Goal: Information Seeking & Learning: Learn about a topic

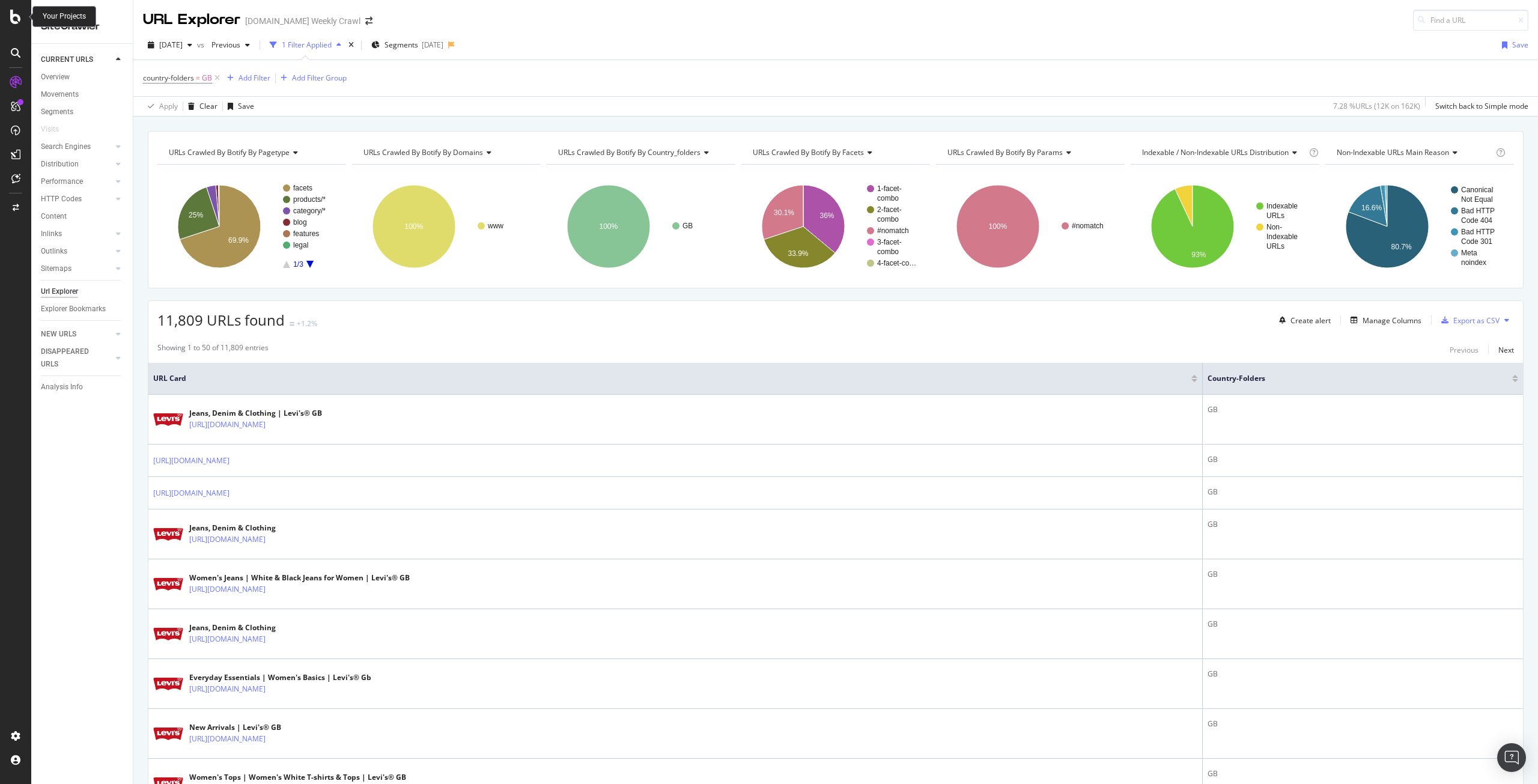
click at [12, 19] on icon at bounding box center [15, 17] width 11 height 15
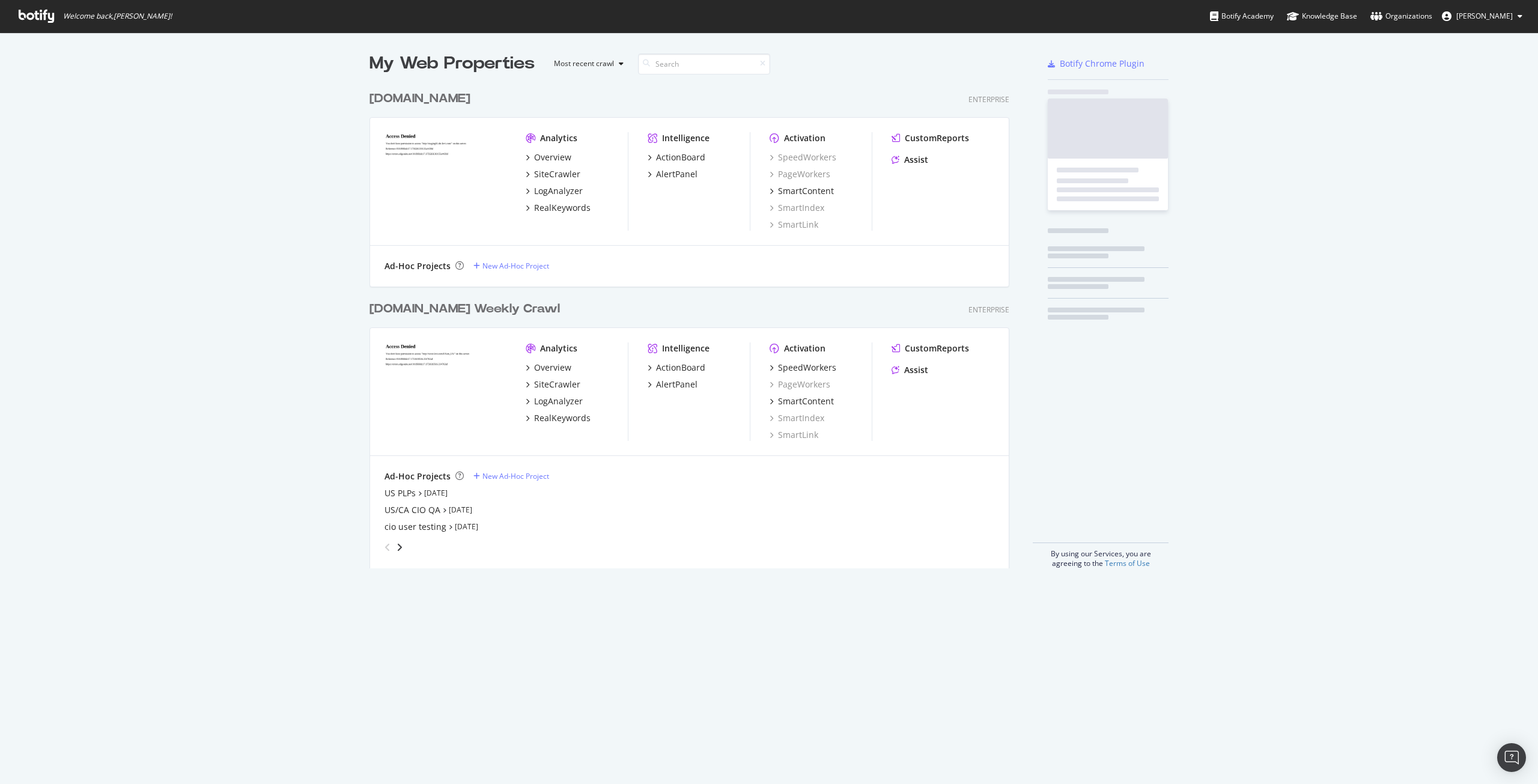
scroll to position [775, 1520]
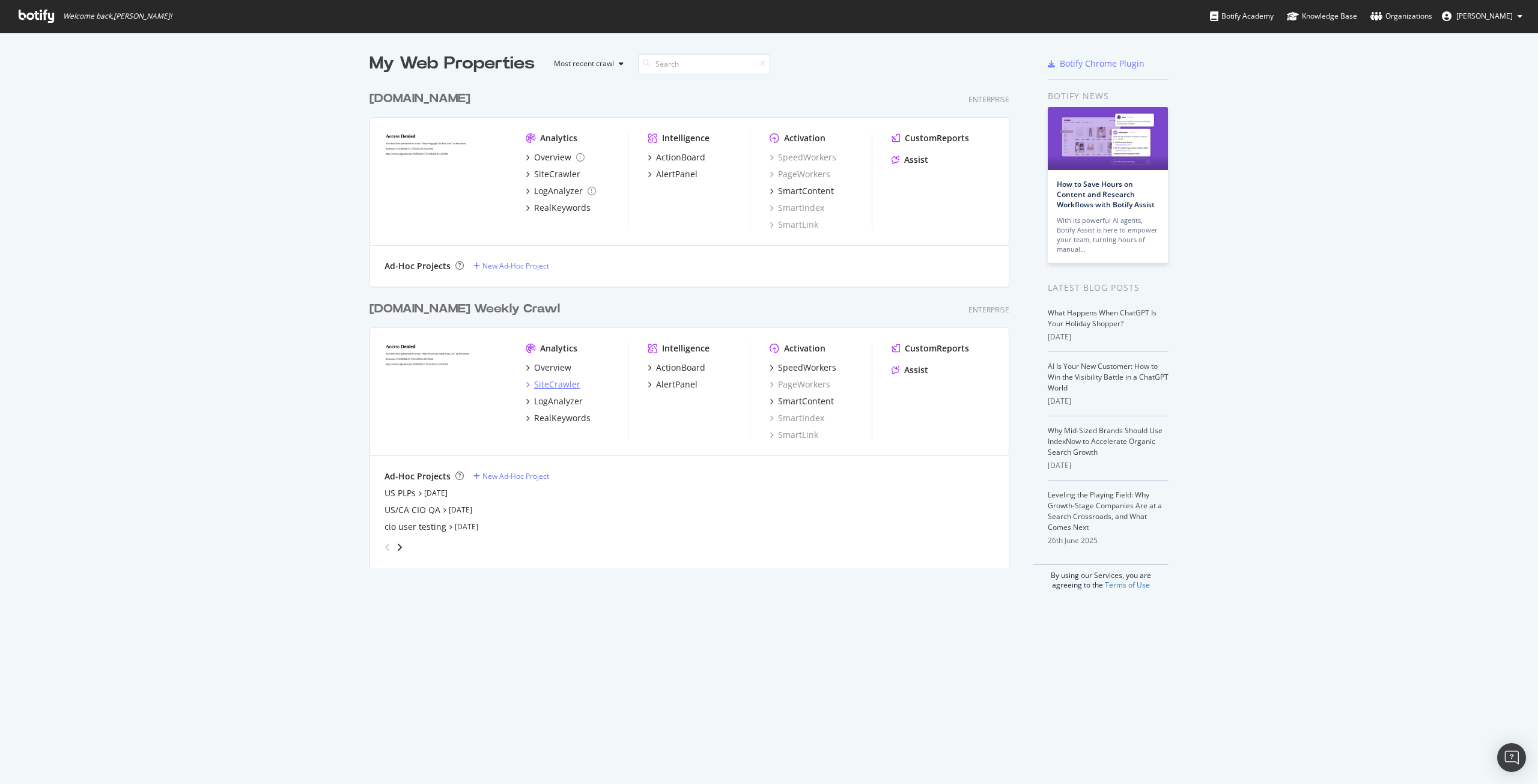
click at [560, 387] on div "SiteCrawler" at bounding box center [557, 384] width 46 height 12
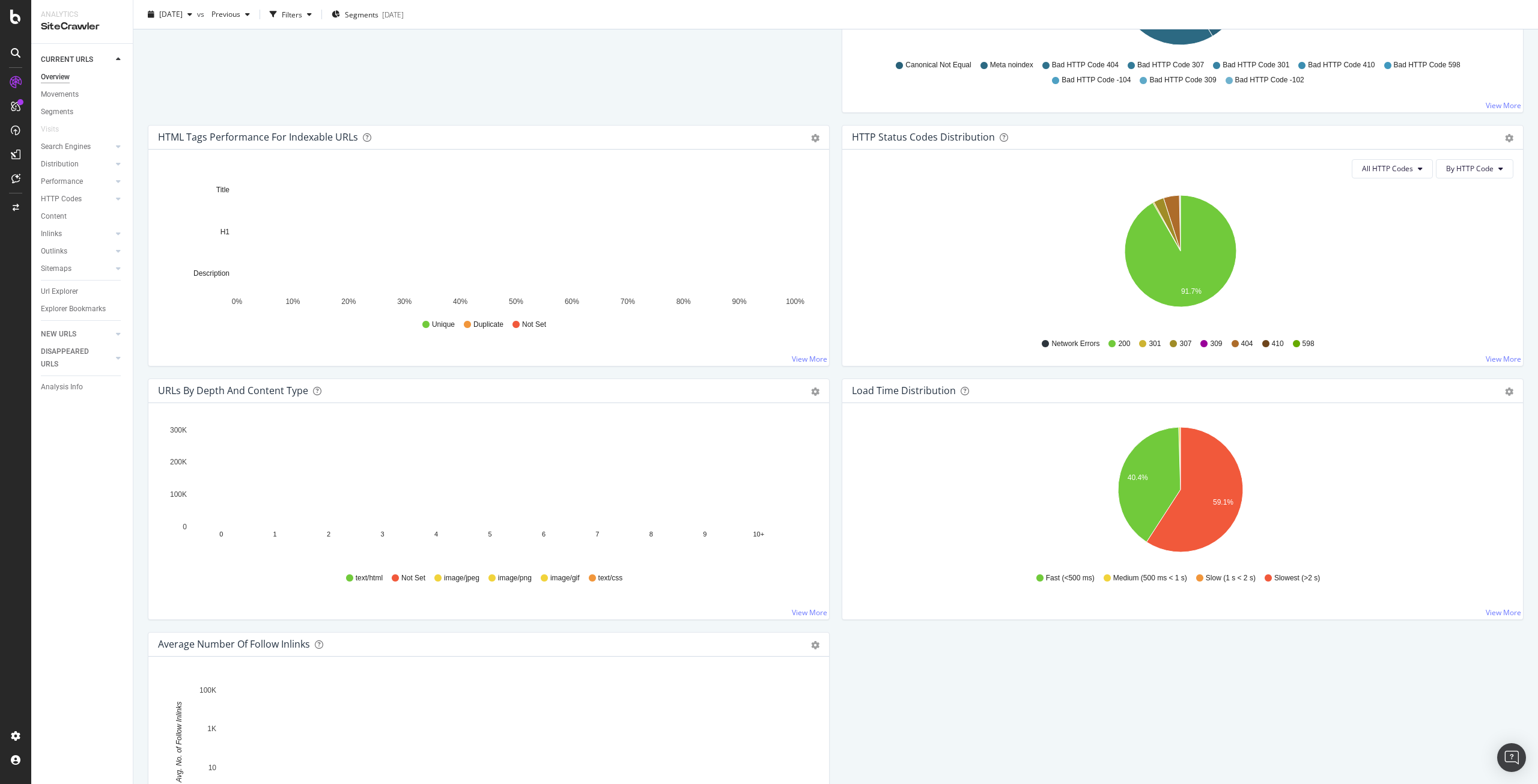
scroll to position [510, 0]
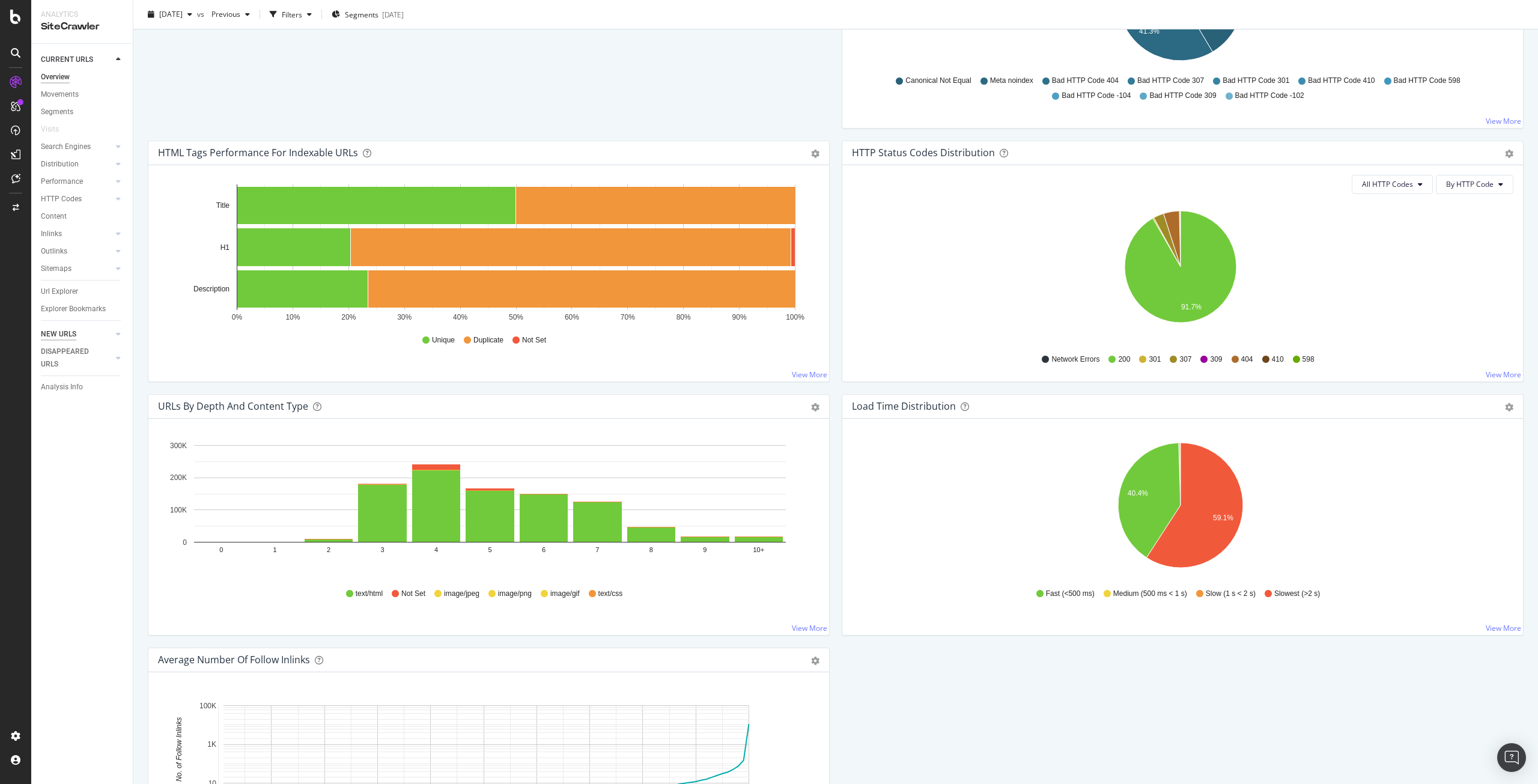
click at [61, 333] on div "NEW URLS" at bounding box center [58, 334] width 35 height 12
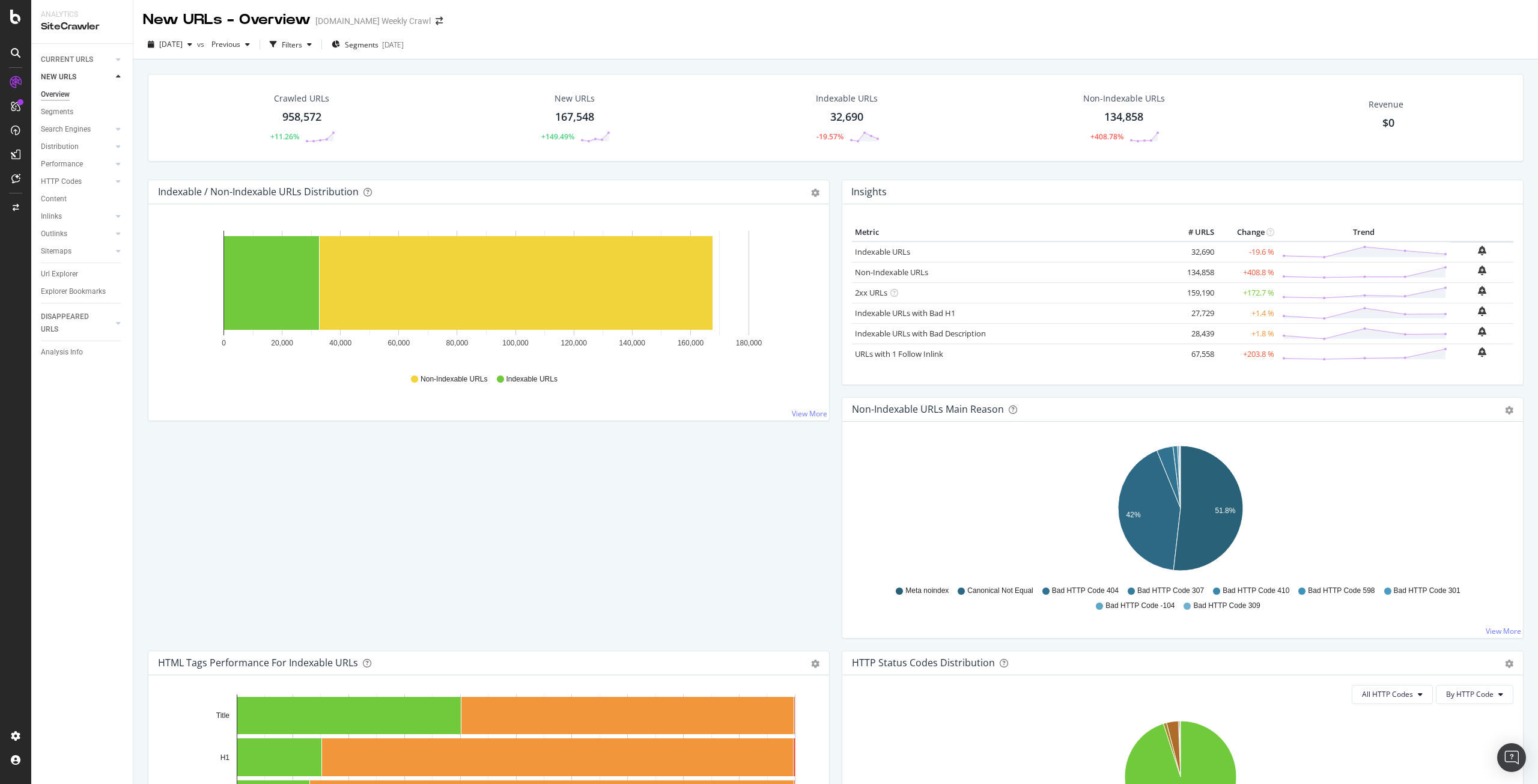
click at [565, 114] on div "167,548" at bounding box center [574, 117] width 39 height 16
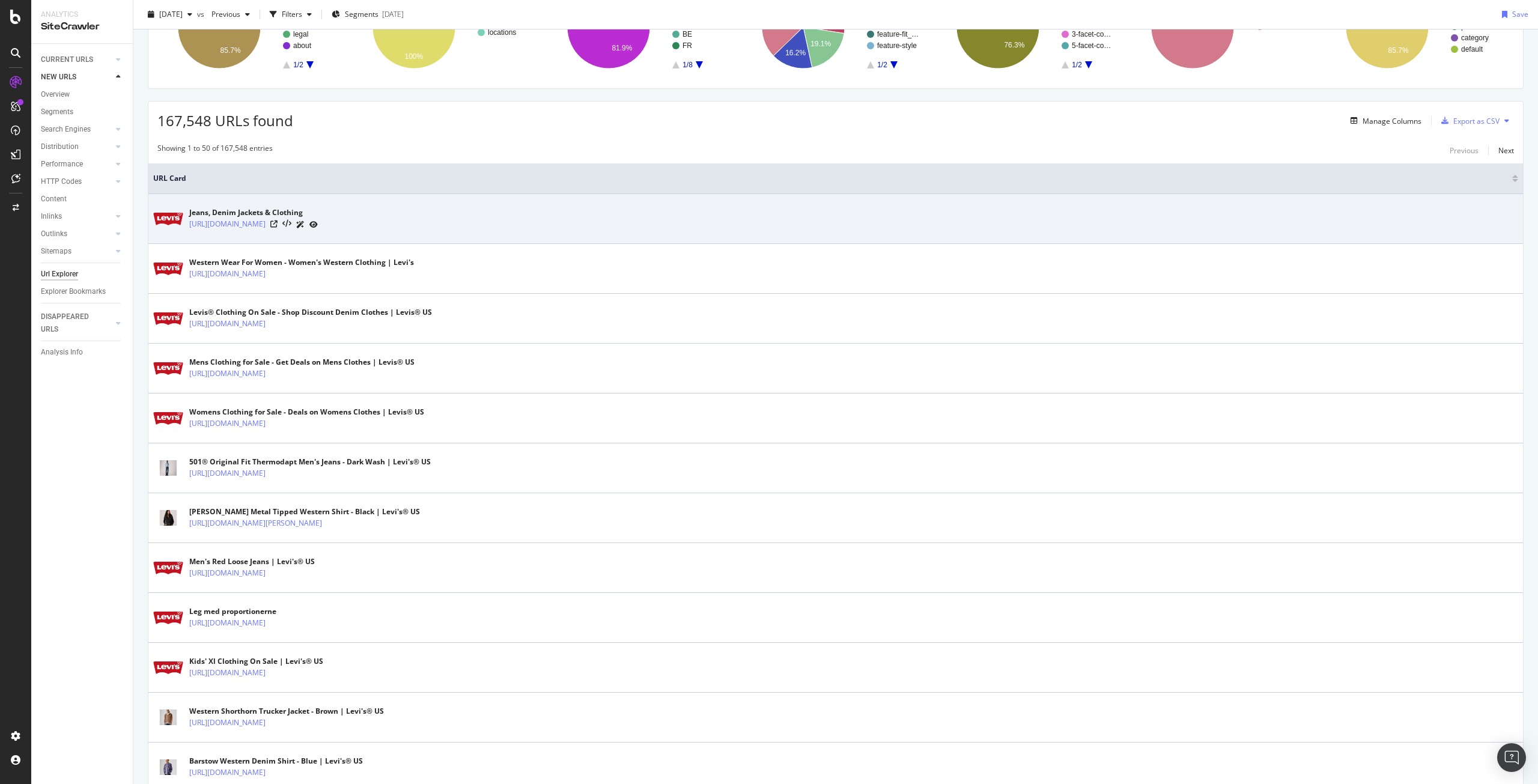
scroll to position [142, 0]
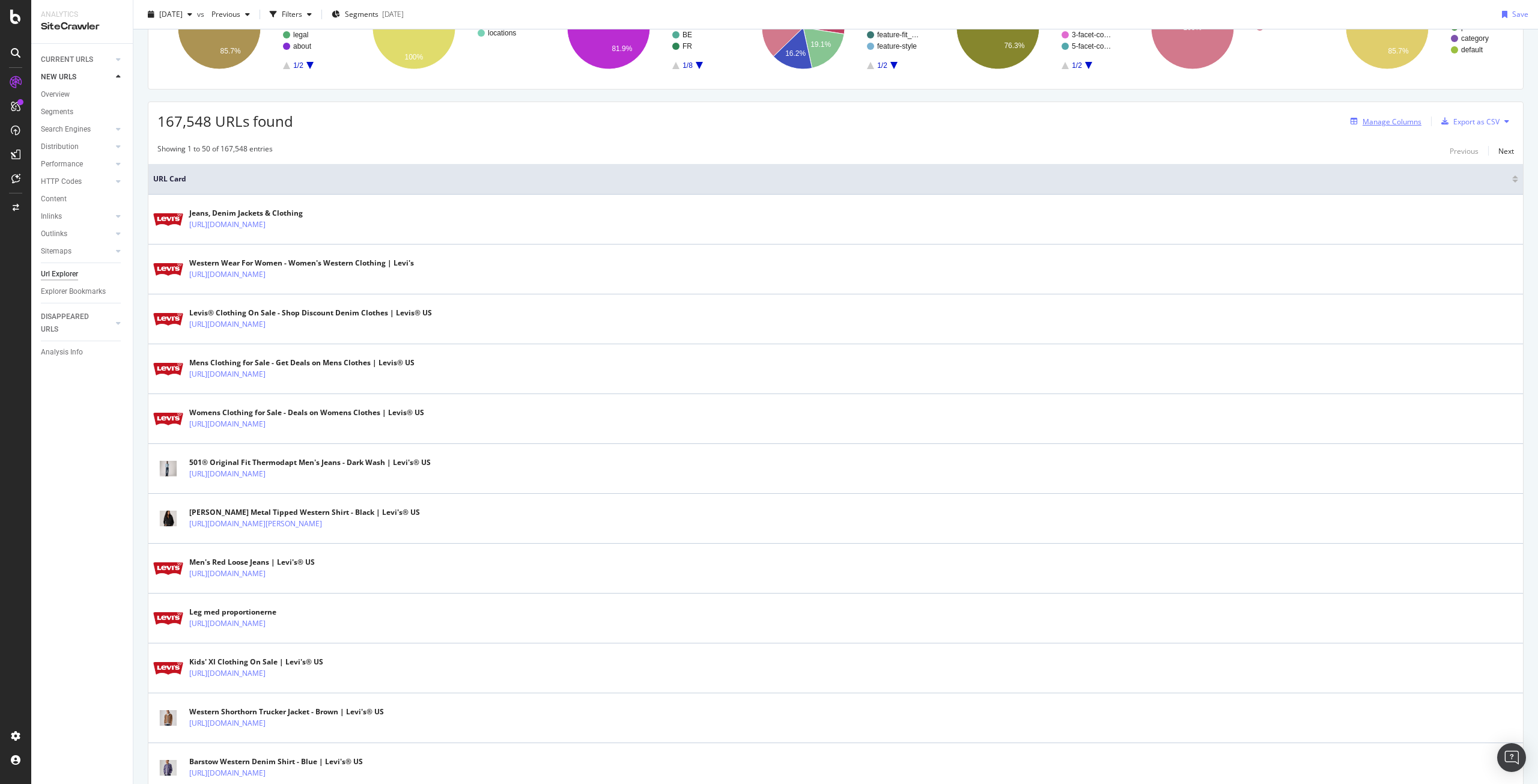
click at [1379, 123] on div "Manage Columns" at bounding box center [1392, 122] width 59 height 10
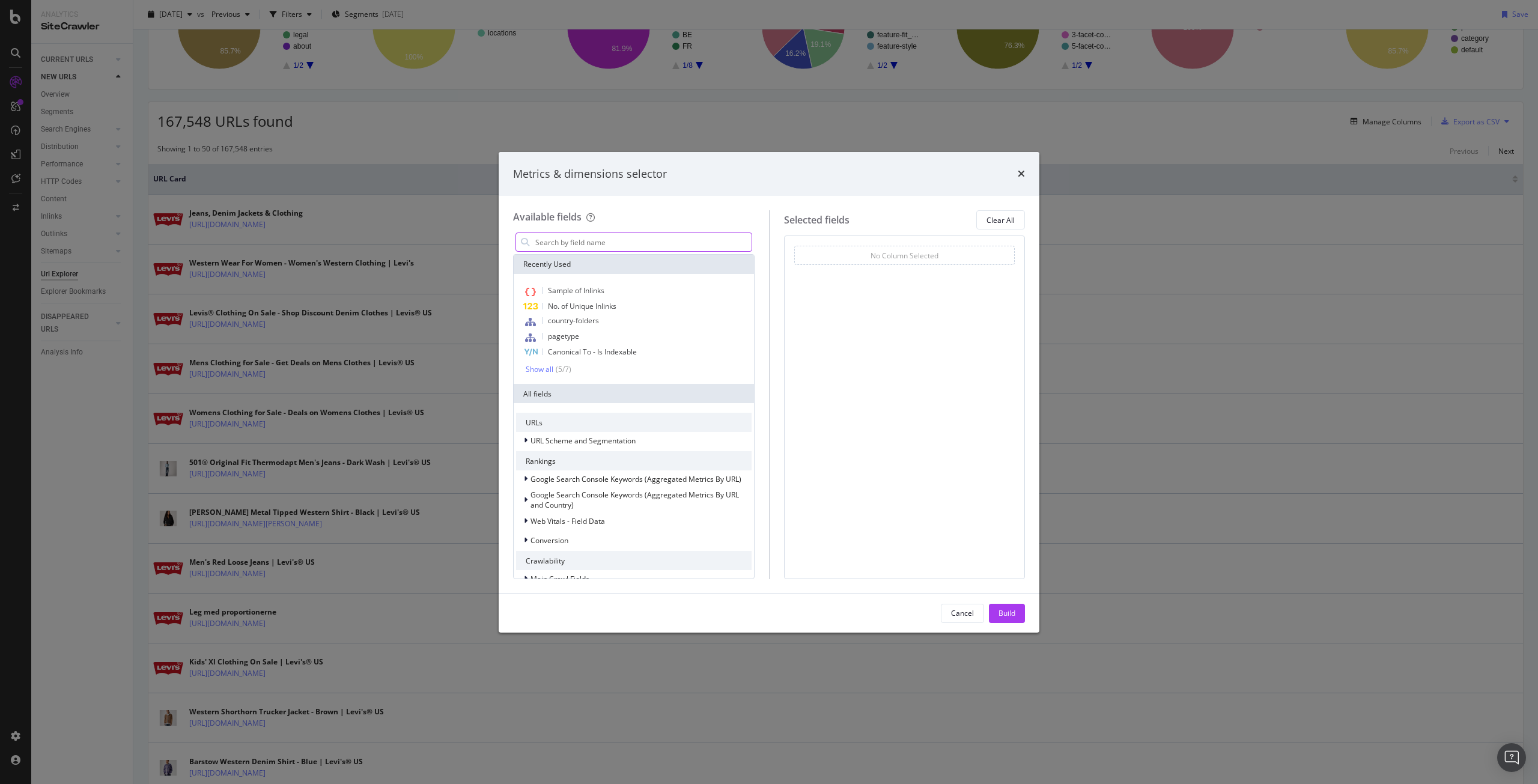
click at [606, 239] on input "modal" at bounding box center [643, 242] width 217 height 18
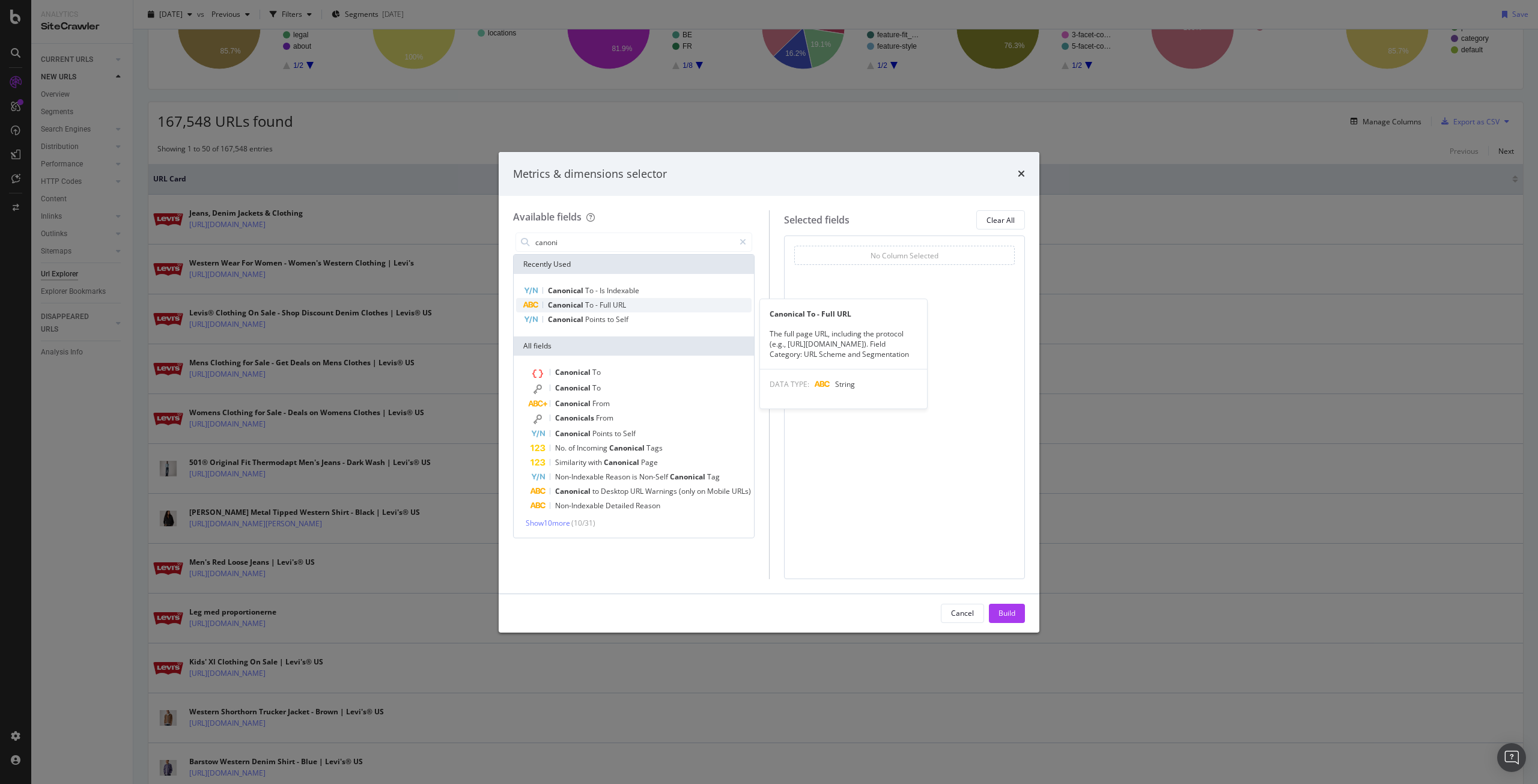
type input "canoni"
click at [613, 299] on div "Canonical To - Full URL" at bounding box center [634, 305] width 235 height 15
click at [603, 323] on span "Points" at bounding box center [596, 319] width 22 height 10
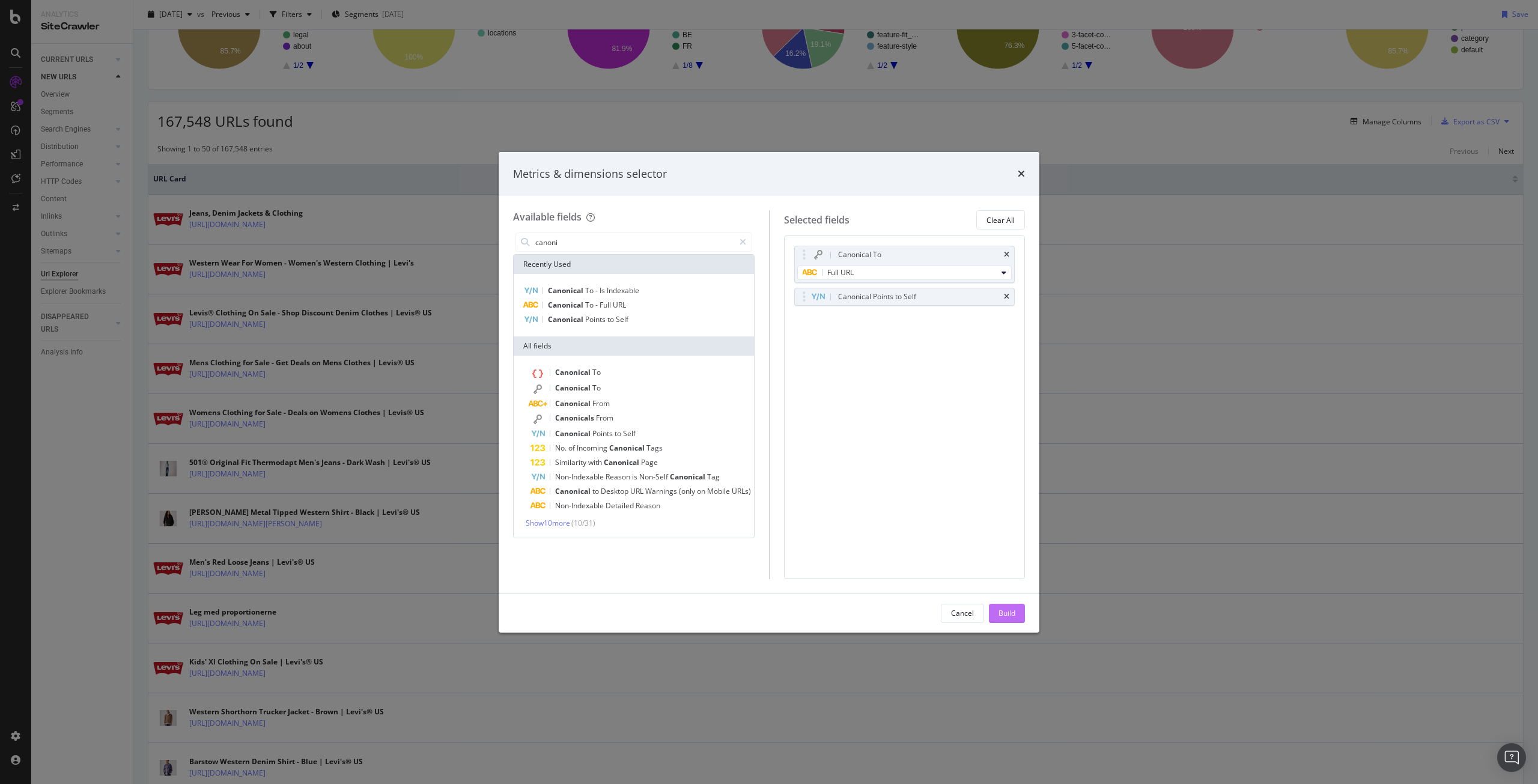
click at [1000, 615] on div "Build" at bounding box center [1006, 613] width 16 height 10
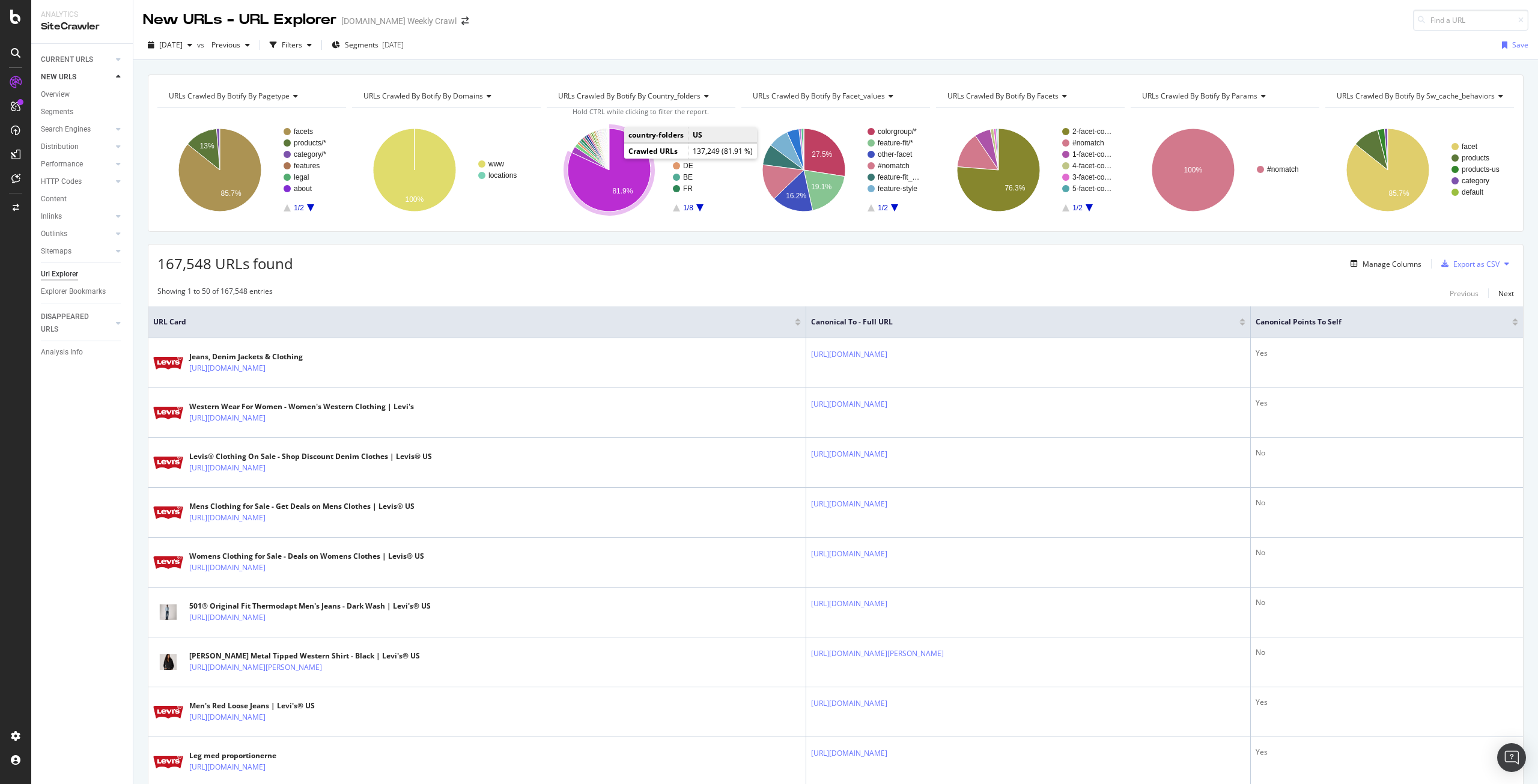
click at [625, 172] on icon "A chart." at bounding box center [609, 169] width 83 height 83
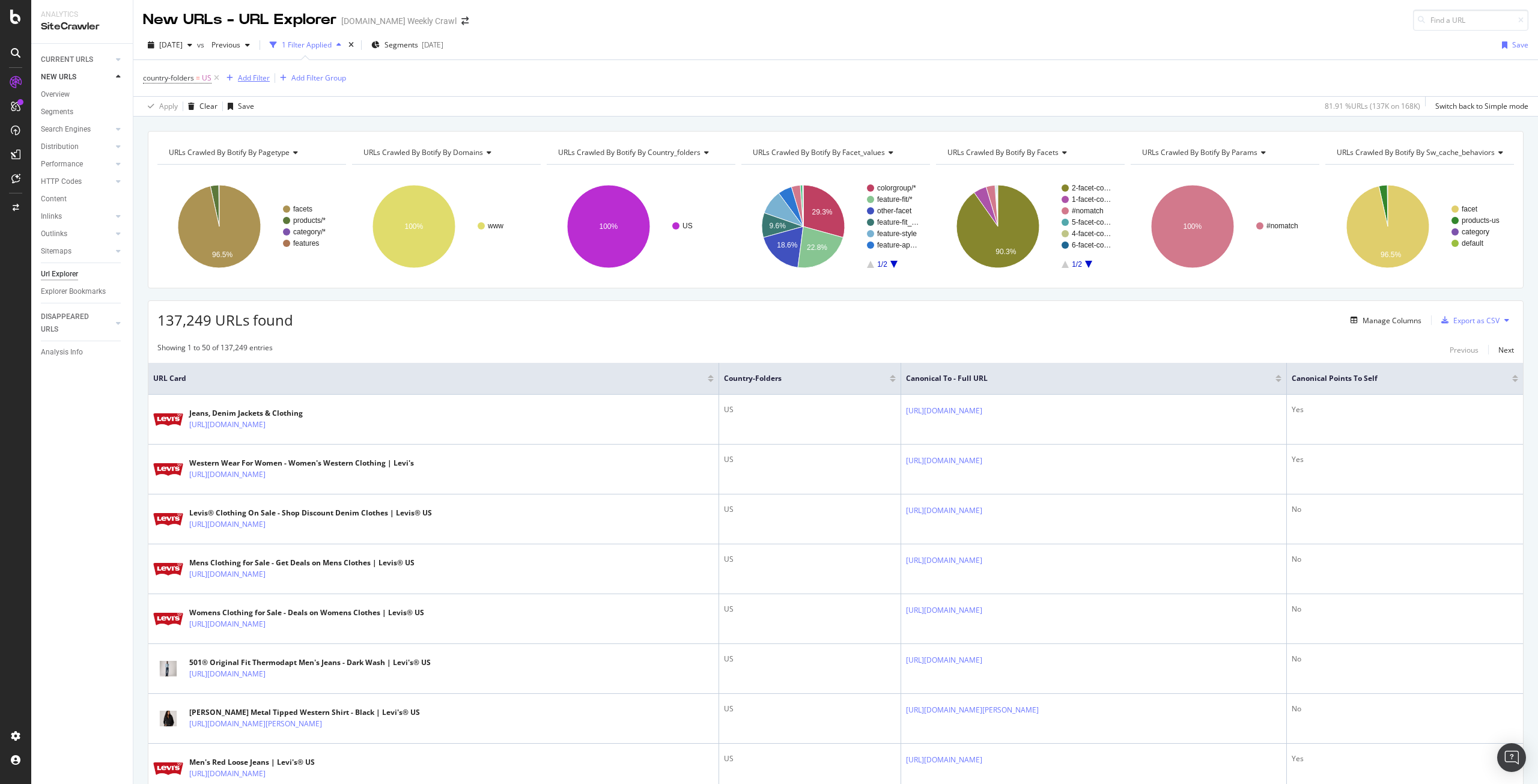
click at [244, 81] on div "Add Filter" at bounding box center [253, 77] width 32 height 10
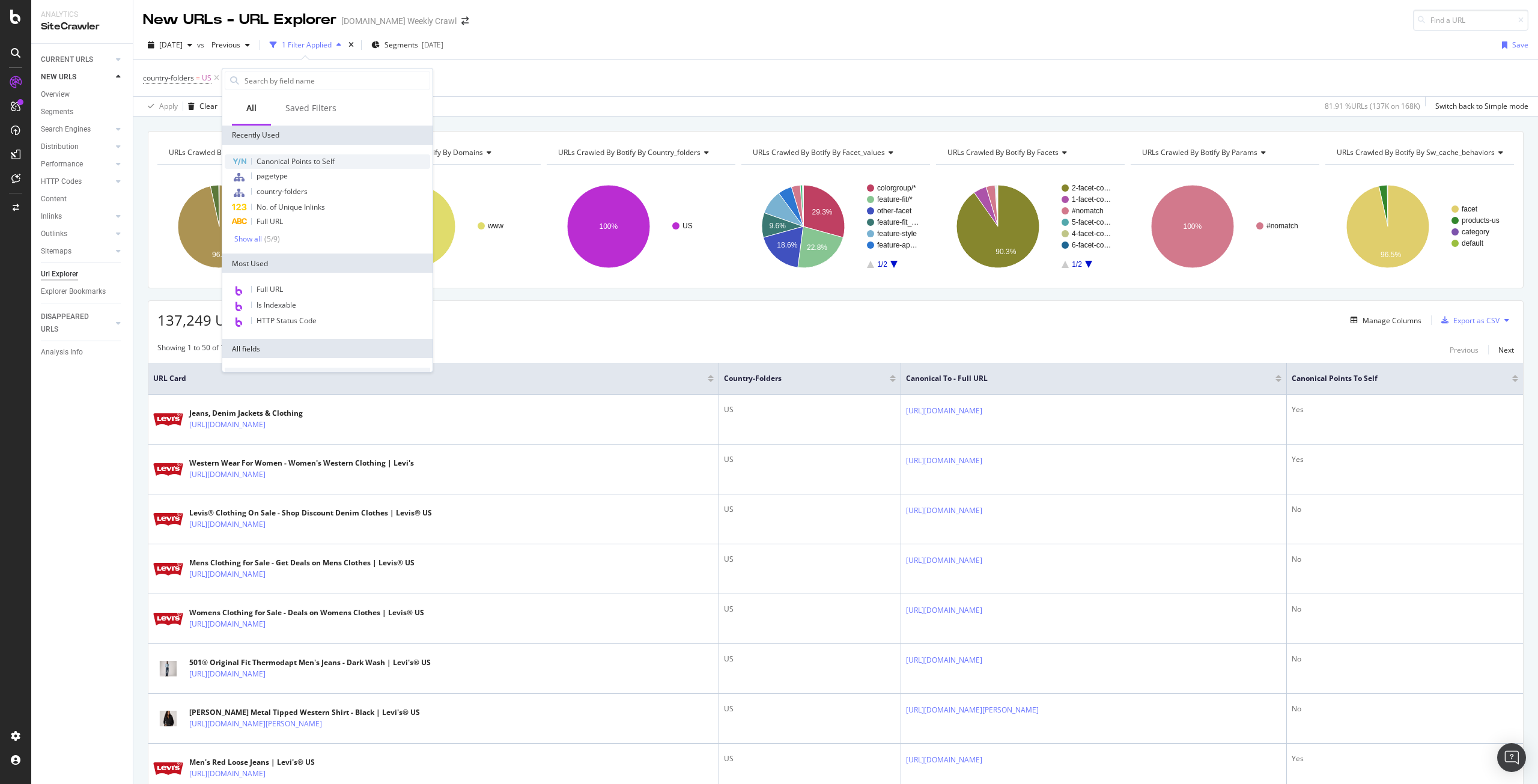
click at [283, 159] on span "Canonical Points to Self" at bounding box center [295, 161] width 78 height 10
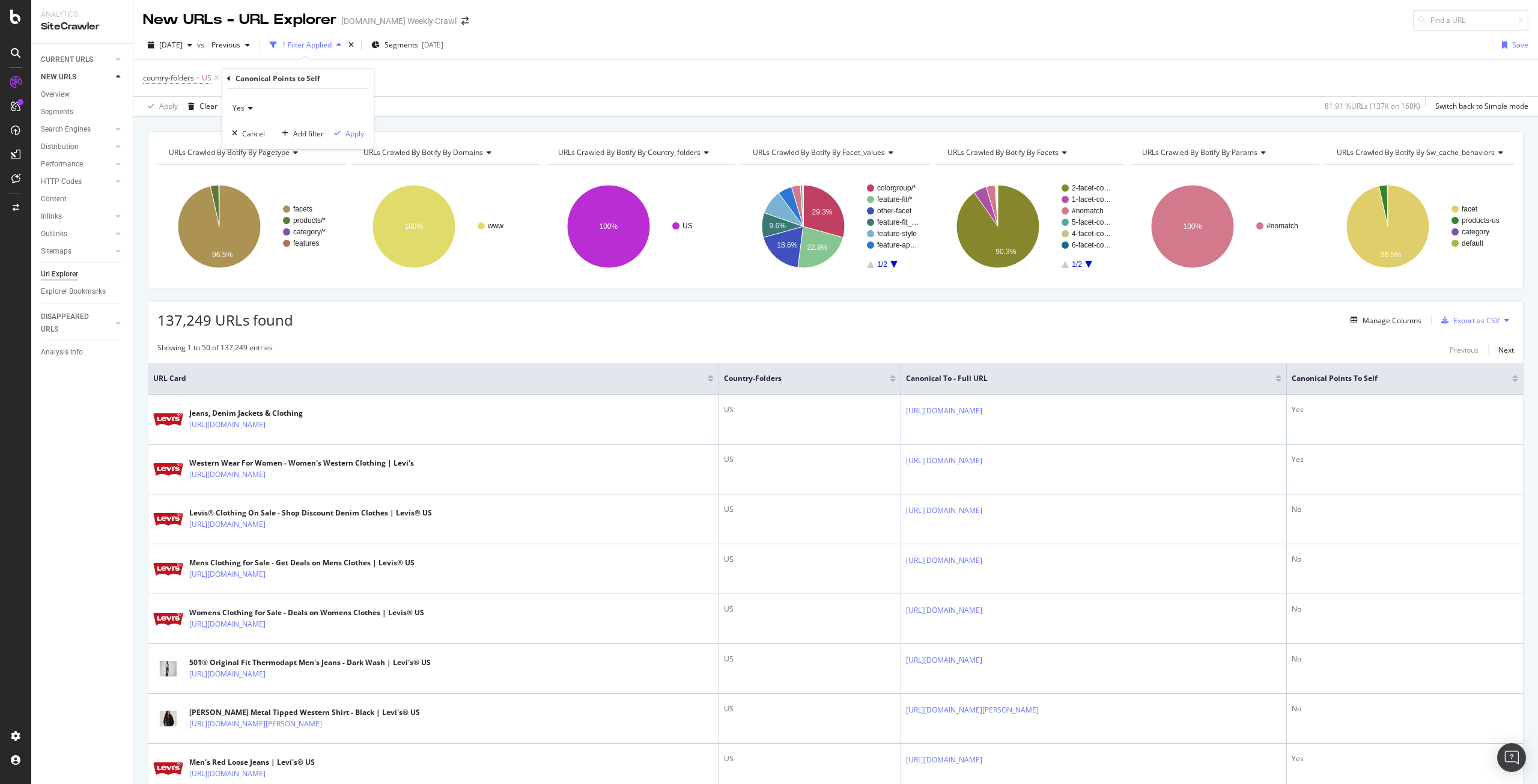
click at [249, 109] on icon at bounding box center [249, 108] width 8 height 7
click at [248, 146] on div "No" at bounding box center [299, 148] width 128 height 16
click at [354, 139] on button "Apply" at bounding box center [346, 133] width 35 height 12
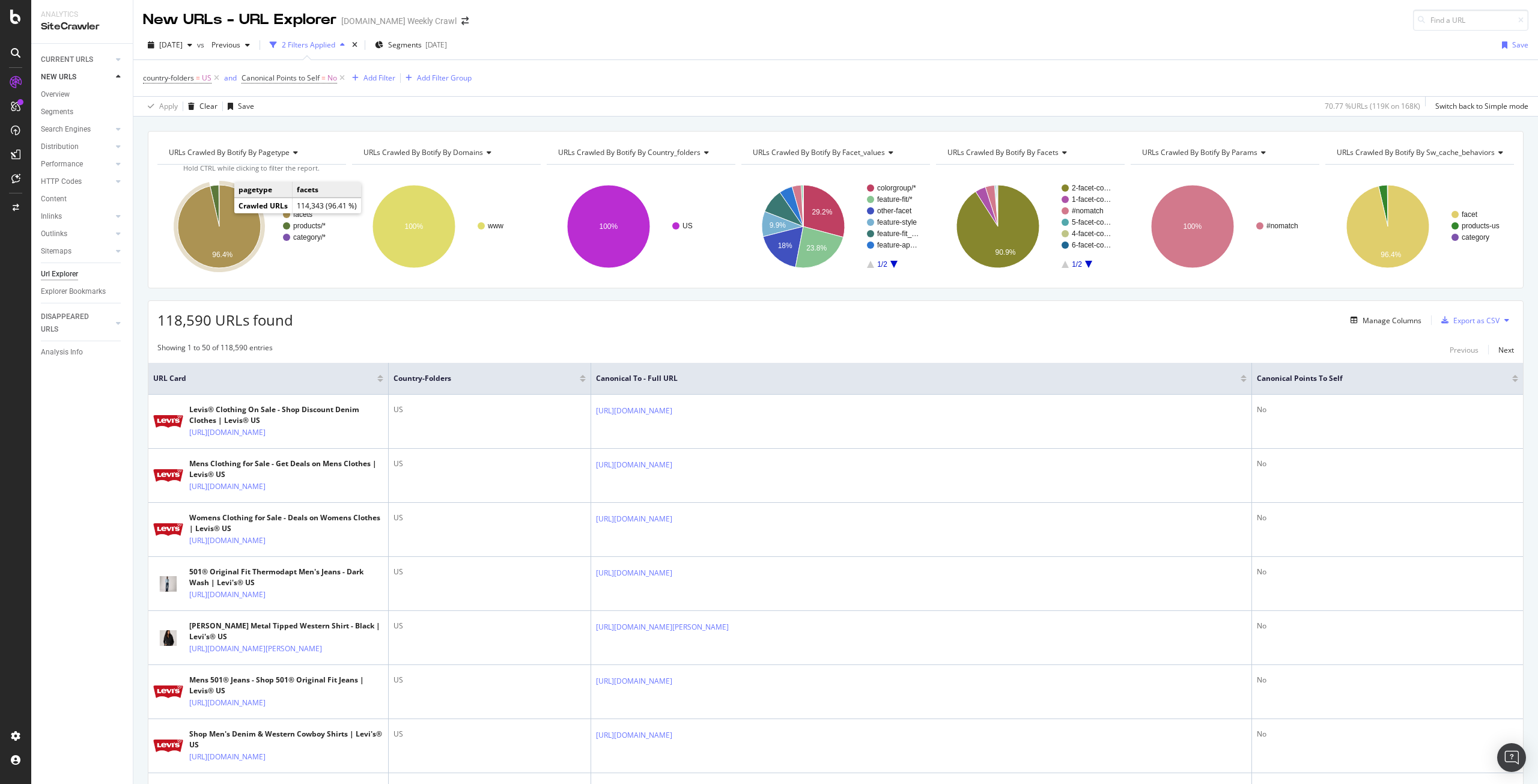
click at [228, 241] on icon "A chart." at bounding box center [219, 226] width 83 height 83
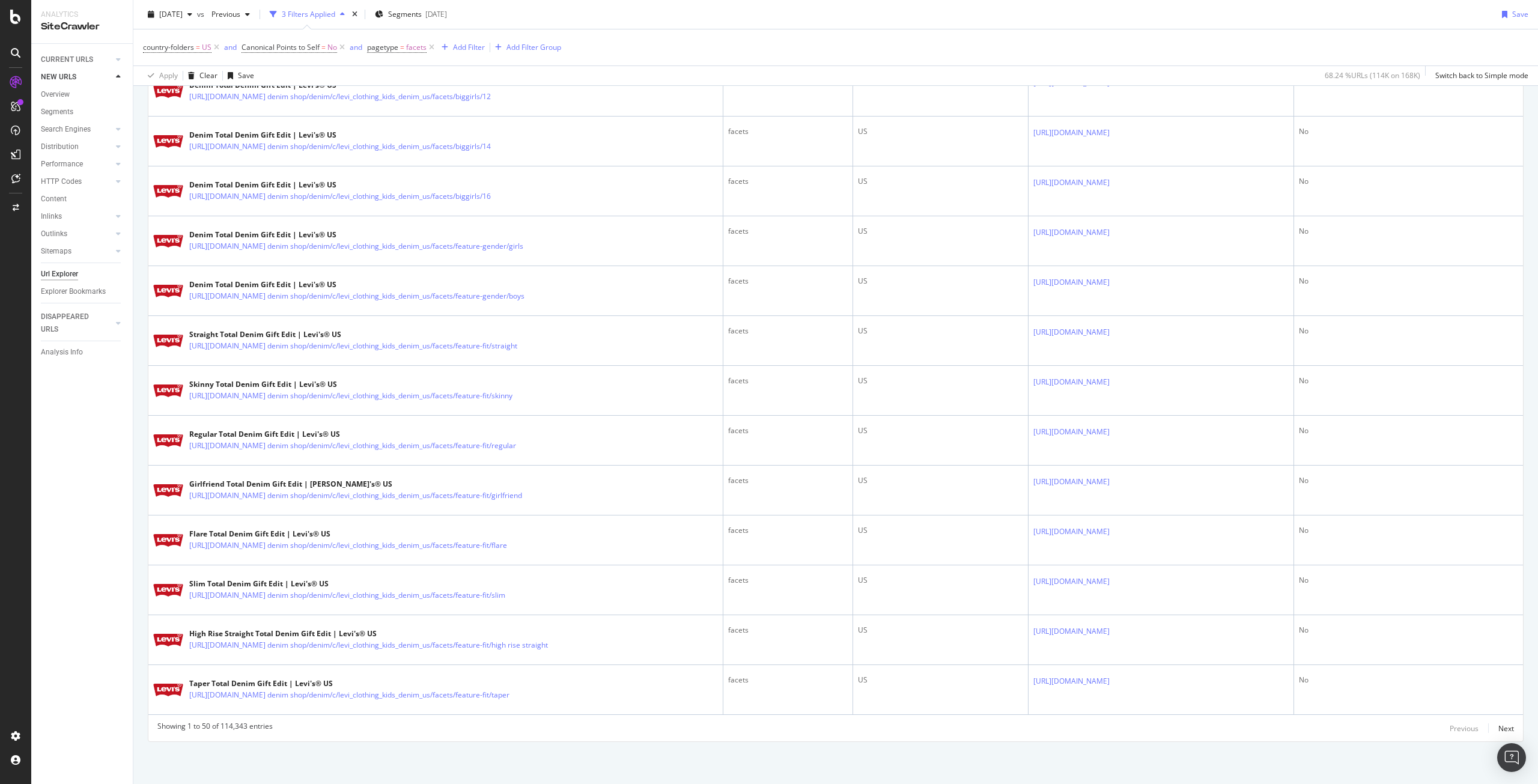
scroll to position [2407, 0]
click at [1498, 728] on div "Next" at bounding box center [1505, 728] width 16 height 10
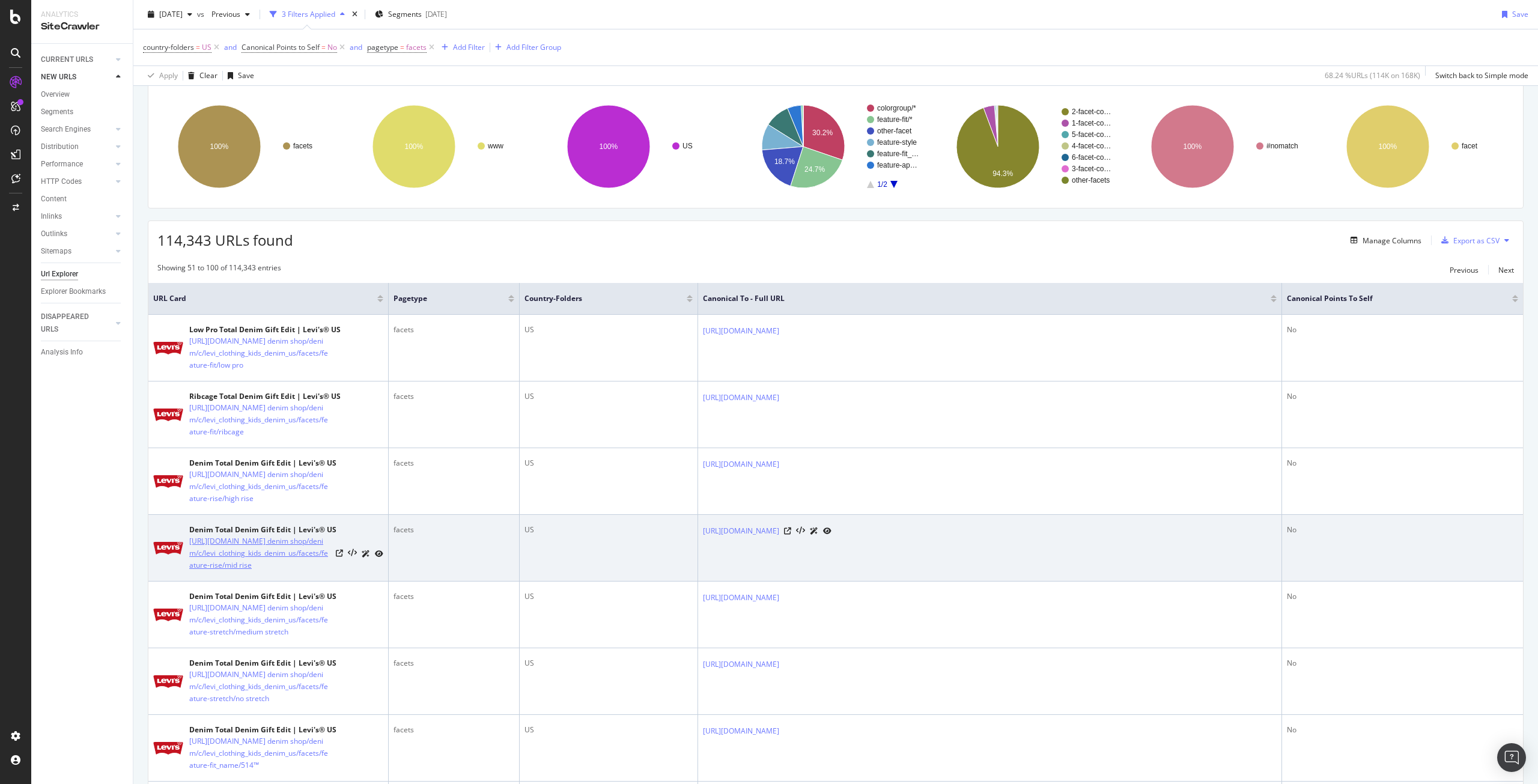
scroll to position [0, 0]
